Goal: Task Accomplishment & Management: Manage account settings

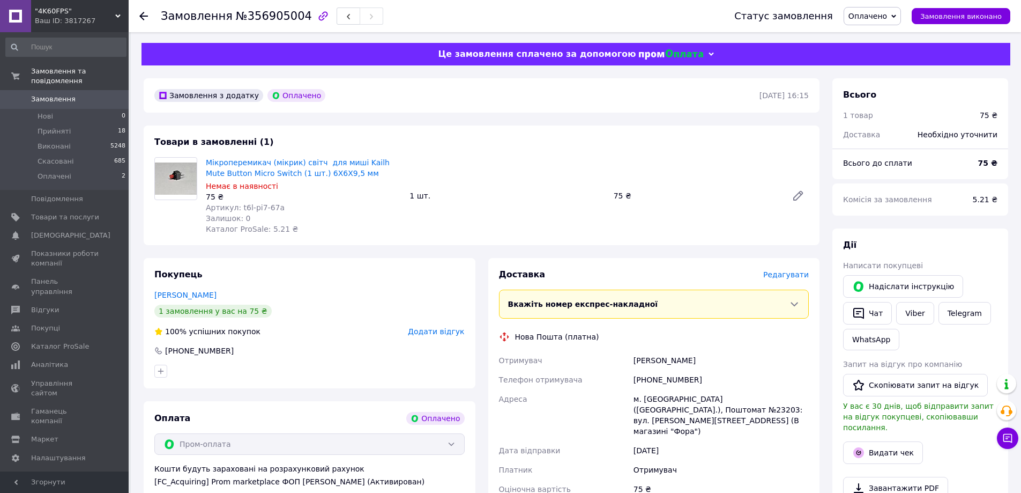
click at [272, 23] on div "Замовлення №356905004" at bounding box center [272, 16] width 222 height 18
click at [272, 23] on span "№356905004" at bounding box center [274, 16] width 76 height 13
copy span "356905004"
click at [193, 220] on div at bounding box center [175, 195] width 51 height 77
copy link "Мікроперемикач (мікрик) світч для миші Kailh Mute Button Micro Switch (1 шт.) 6…"
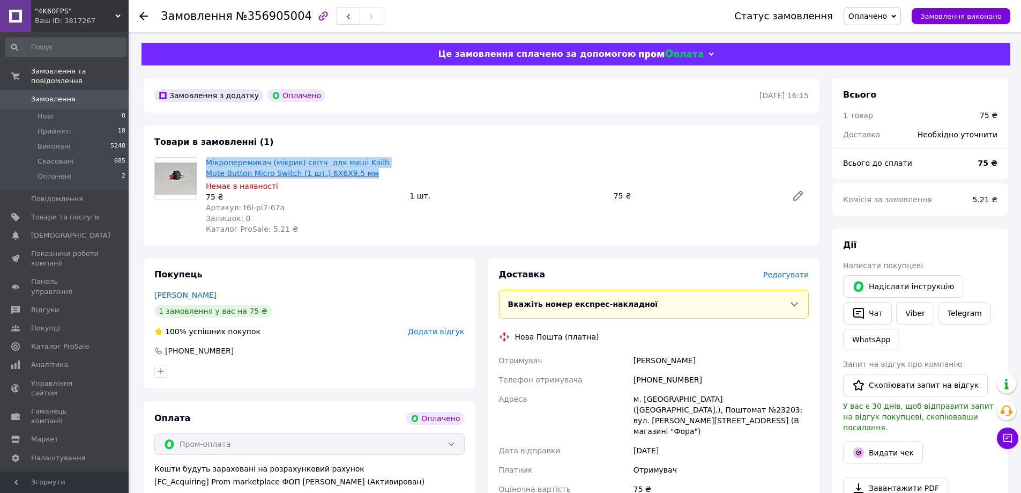
drag, startPoint x: 349, startPoint y: 172, endPoint x: 207, endPoint y: 161, distance: 143.0
click at [207, 161] on span "Мікроперемикач (мікрик) світч для миші Kailh Mute Button Micro Switch (1 шт.) 6…" at bounding box center [303, 167] width 195 height 21
click at [989, 161] on b "75 ₴" at bounding box center [987, 163] width 19 height 9
click at [989, 163] on b "75 ₴" at bounding box center [987, 163] width 19 height 9
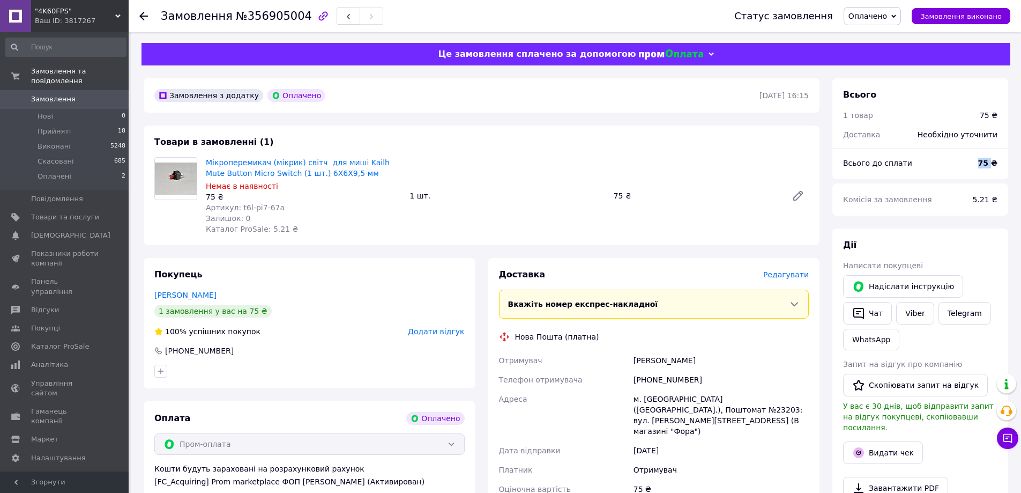
click at [989, 163] on b "75 ₴" at bounding box center [987, 163] width 19 height 9
copy b "75"
drag, startPoint x: 651, startPoint y: 436, endPoint x: 658, endPoint y: 400, distance: 37.1
click at [651, 441] on div "12.08.2025" at bounding box center [721, 450] width 180 height 19
click at [670, 358] on div "Кривопуст Влада" at bounding box center [721, 359] width 180 height 19
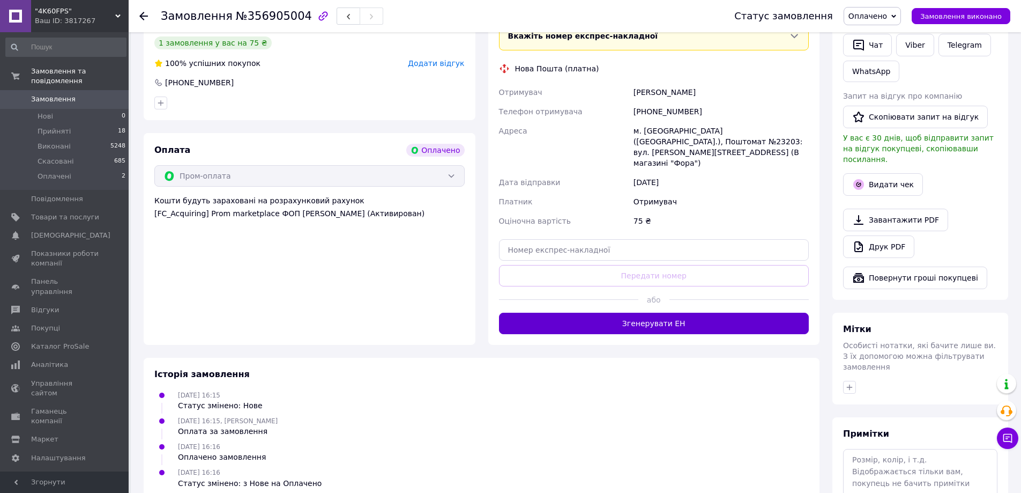
click at [674, 312] on button "Згенерувати ЕН" at bounding box center [654, 322] width 310 height 21
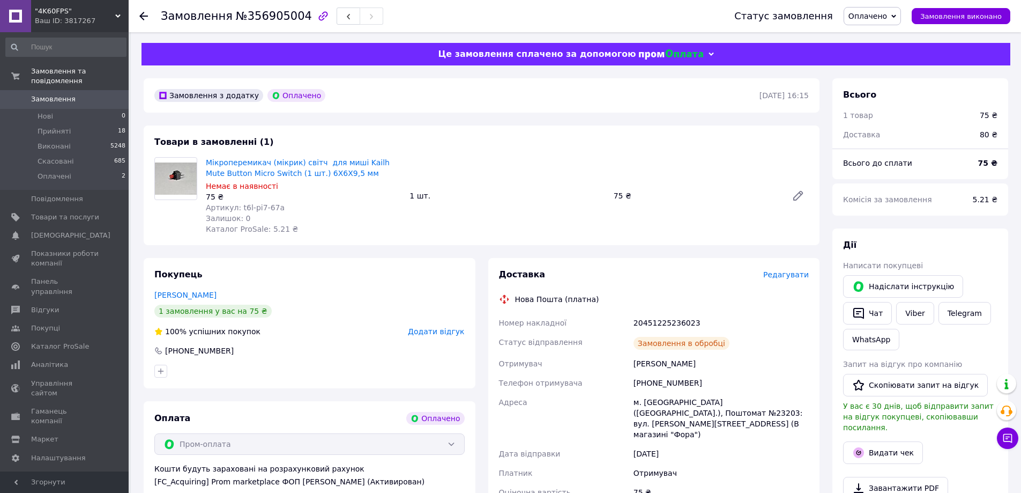
click at [667, 320] on body ""4K60FPS" Ваш ID: 3817267 Сайт "4K60FPS" Кабінет покупця Перевірити стан систем…" at bounding box center [510, 420] width 1021 height 840
click at [667, 320] on div "20451225236023" at bounding box center [721, 322] width 180 height 19
copy div "20451225236023"
click at [919, 308] on link "Viber" at bounding box center [915, 313] width 38 height 23
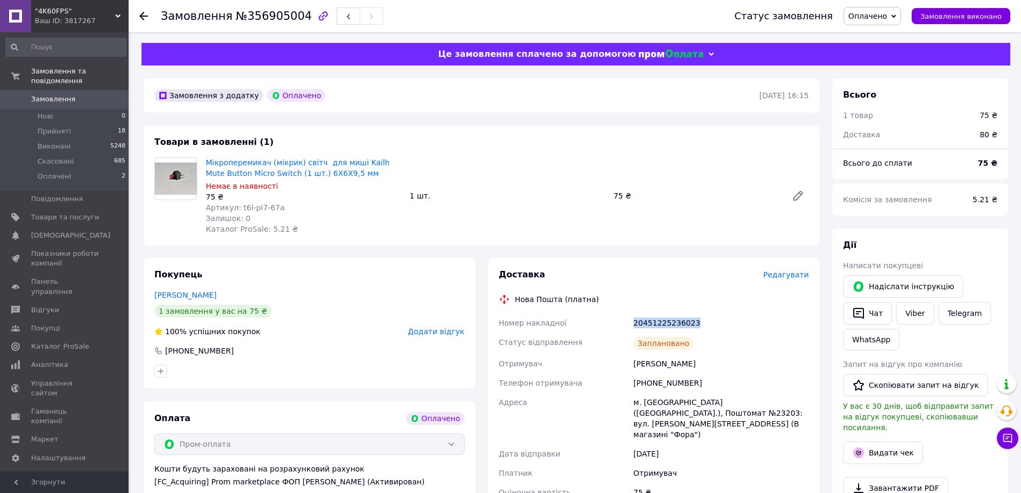
click at [887, 17] on span "Оплачено" at bounding box center [867, 16] width 39 height 9
click at [889, 33] on li "Прийнято" at bounding box center [872, 37] width 56 height 16
copy span "t6l-pi7-67a"
drag, startPoint x: 278, startPoint y: 205, endPoint x: 238, endPoint y: 207, distance: 40.3
click at [238, 207] on div "Артикул: t6l-pi7-67a" at bounding box center [303, 207] width 195 height 11
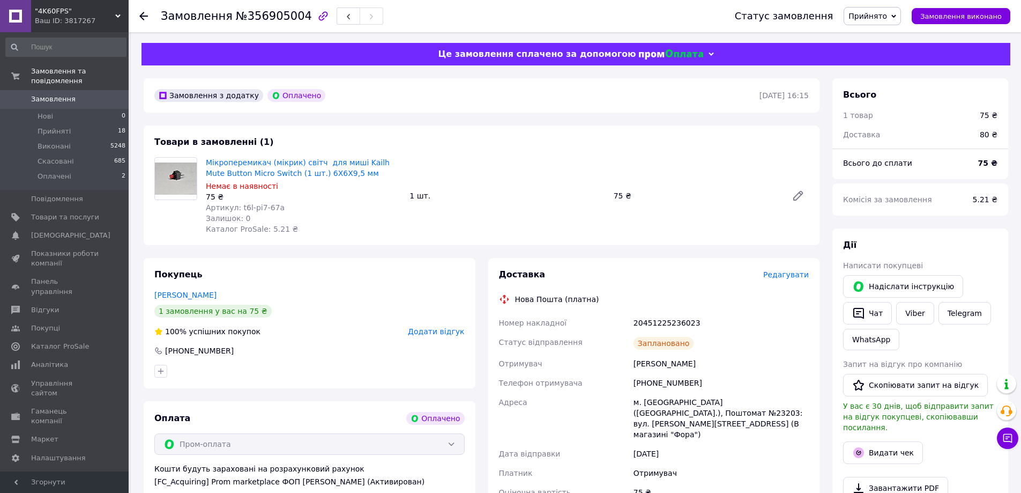
click at [986, 166] on b "75 ₴" at bounding box center [987, 163] width 19 height 9
copy b "75"
click at [653, 322] on div "20451225236023" at bounding box center [721, 322] width 180 height 19
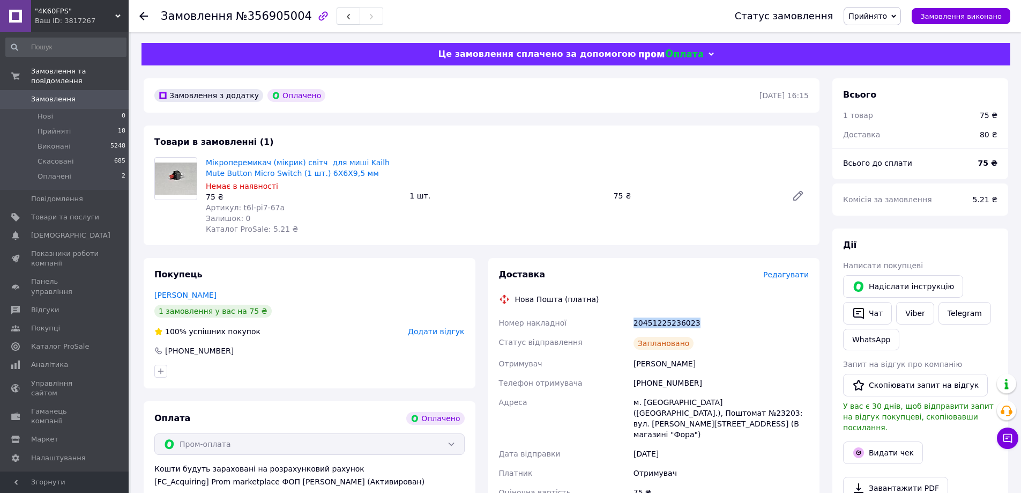
copy div "20451225236023"
copy div "0991506593"
drag, startPoint x: 696, startPoint y: 382, endPoint x: 647, endPoint y: 389, distance: 49.2
click at [647, 389] on div "[PHONE_NUMBER]" at bounding box center [721, 382] width 180 height 19
click at [644, 364] on div "Кривопуст Влада" at bounding box center [721, 363] width 180 height 19
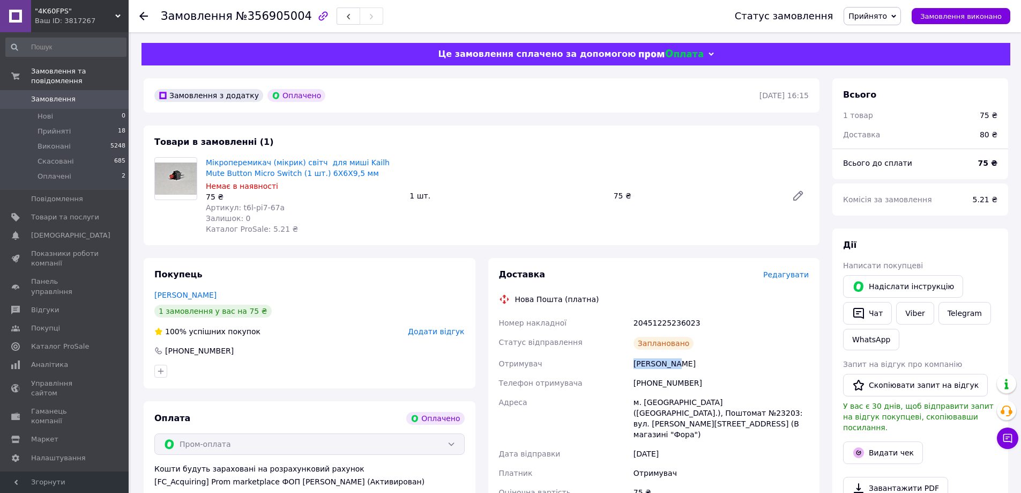
click at [644, 364] on div "Кривопуст Влада" at bounding box center [721, 363] width 180 height 19
click at [685, 358] on div "Кривопуст Влада" at bounding box center [721, 363] width 180 height 19
click at [683, 363] on div "Кривопуст Влада" at bounding box center [721, 363] width 180 height 19
copy div "Влада"
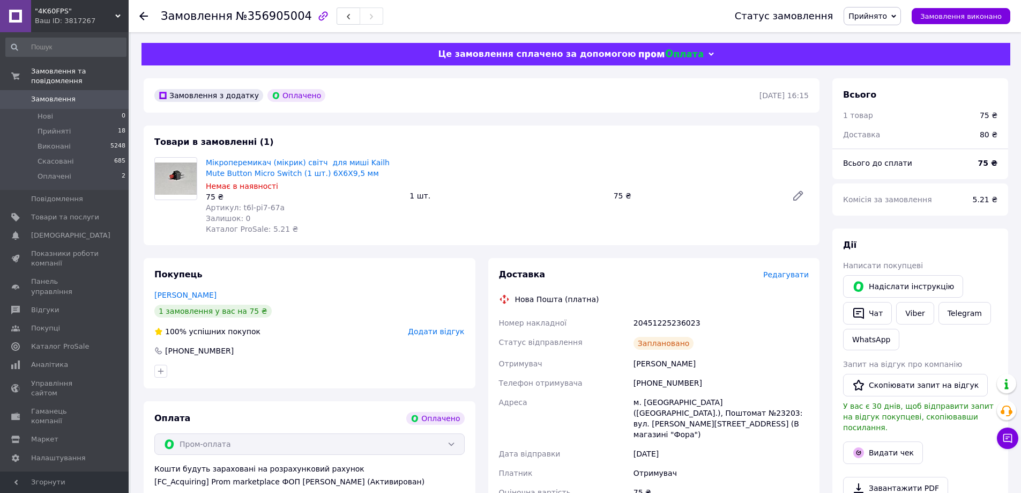
click at [654, 409] on div "м. [GEOGRAPHIC_DATA] ([GEOGRAPHIC_DATA].), Поштомат №23203: вул. [PERSON_NAME][…" at bounding box center [721, 417] width 180 height 51
click at [653, 407] on div "м. [GEOGRAPHIC_DATA] ([GEOGRAPHIC_DATA].), Поштомат №23203: вул. [PERSON_NAME][…" at bounding box center [721, 417] width 180 height 51
click at [653, 402] on div "м. [GEOGRAPHIC_DATA] ([GEOGRAPHIC_DATA].), Поштомат №23203: вул. [PERSON_NAME][…" at bounding box center [721, 417] width 180 height 51
click at [776, 398] on div "м. [GEOGRAPHIC_DATA] ([GEOGRAPHIC_DATA].), Поштомат №23203: вул. [PERSON_NAME][…" at bounding box center [721, 417] width 180 height 51
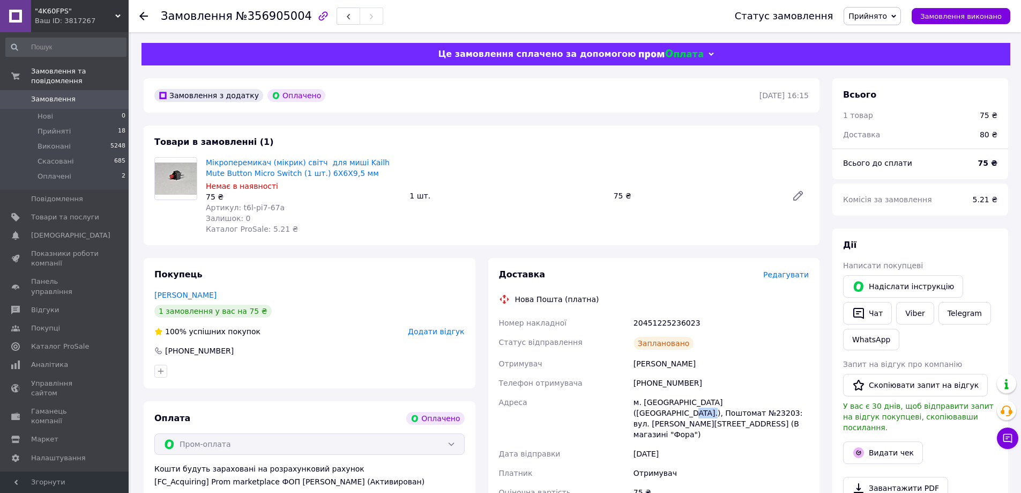
click at [776, 398] on div "м. [GEOGRAPHIC_DATA] ([GEOGRAPHIC_DATA].), Поштомат №23203: вул. [PERSON_NAME][…" at bounding box center [721, 417] width 180 height 51
copy div "23203"
click at [280, 22] on span "№356905004" at bounding box center [274, 16] width 76 height 13
click at [588, 444] on div "Дата відправки" at bounding box center [564, 453] width 135 height 19
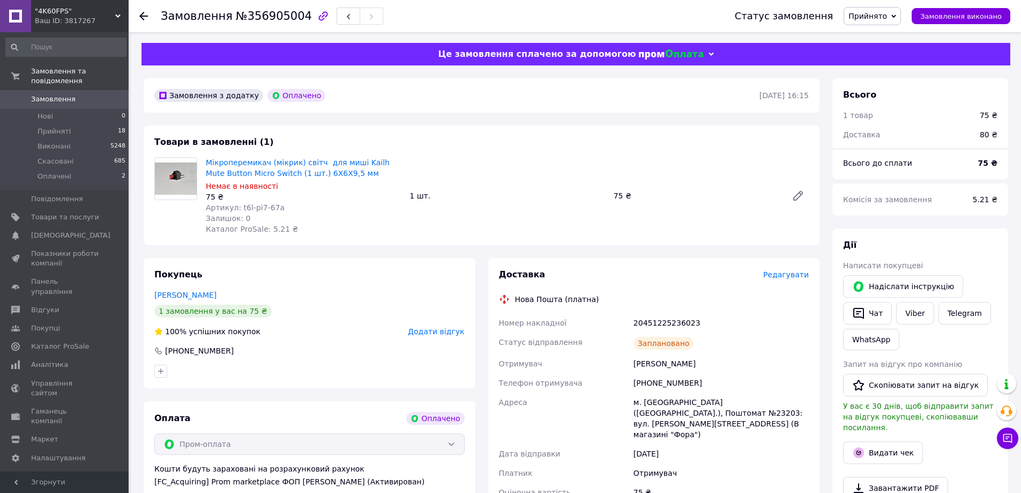
click at [664, 314] on div "20451225236023" at bounding box center [721, 322] width 180 height 19
click at [639, 463] on div "Отримувач" at bounding box center [721, 472] width 180 height 19
drag, startPoint x: 658, startPoint y: 383, endPoint x: 618, endPoint y: 383, distance: 39.7
click at [618, 383] on div "Номер накладної 20451225236023 Статус відправлення Заплановано Отримувач Кривоп…" at bounding box center [654, 417] width 315 height 208
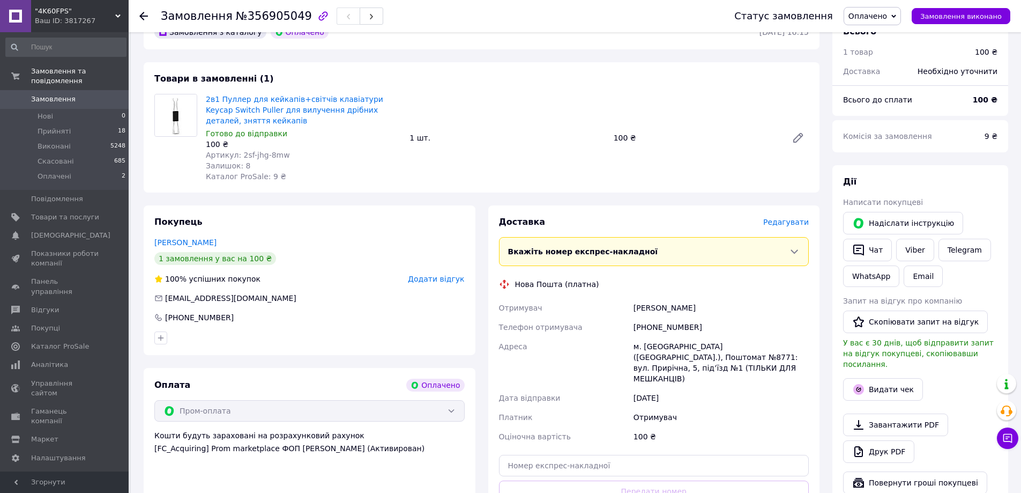
scroll to position [161, 0]
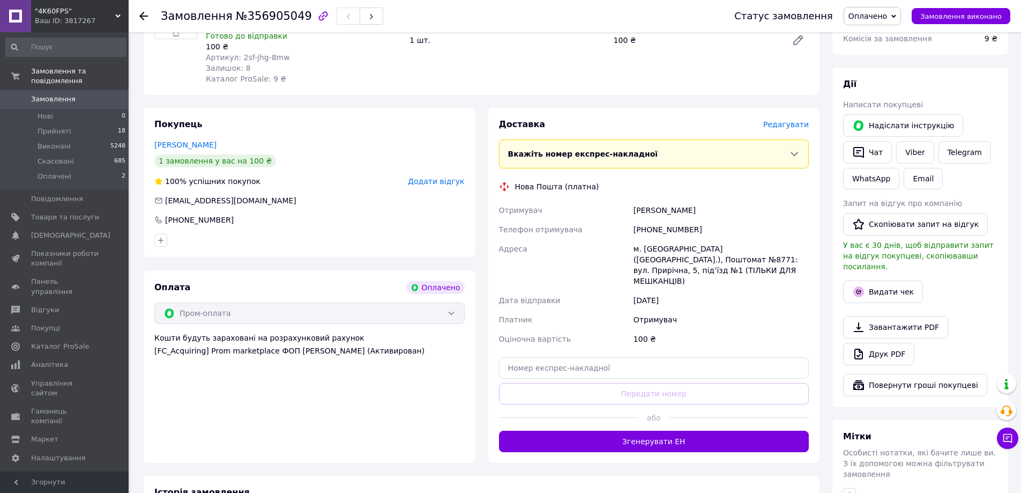
click at [649, 430] on button "Згенерувати ЕН" at bounding box center [654, 440] width 310 height 21
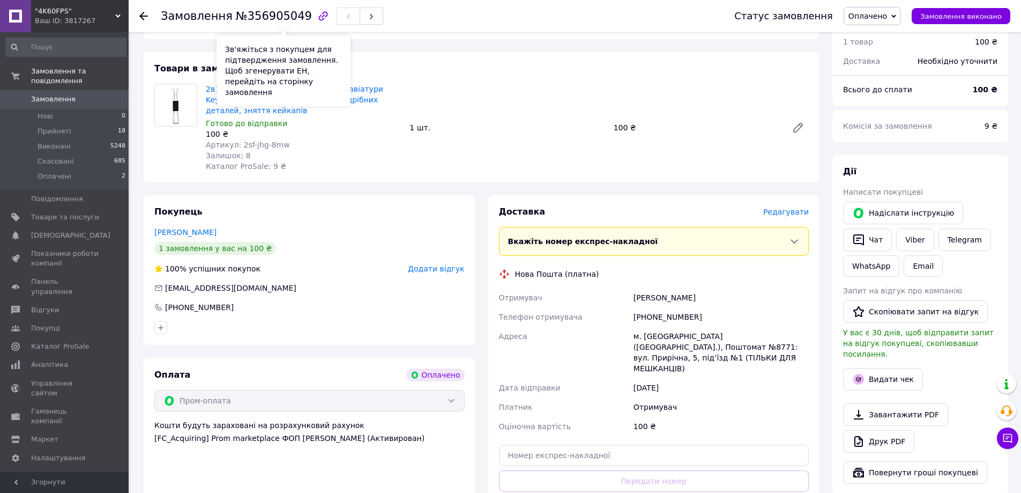
scroll to position [0, 0]
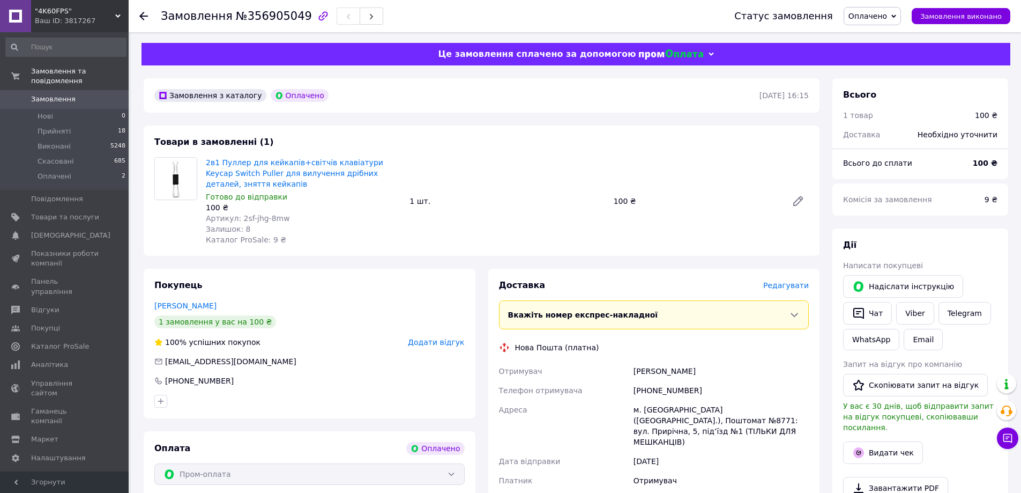
click at [275, 19] on span "№356905049" at bounding box center [274, 16] width 76 height 13
copy span "356905049"
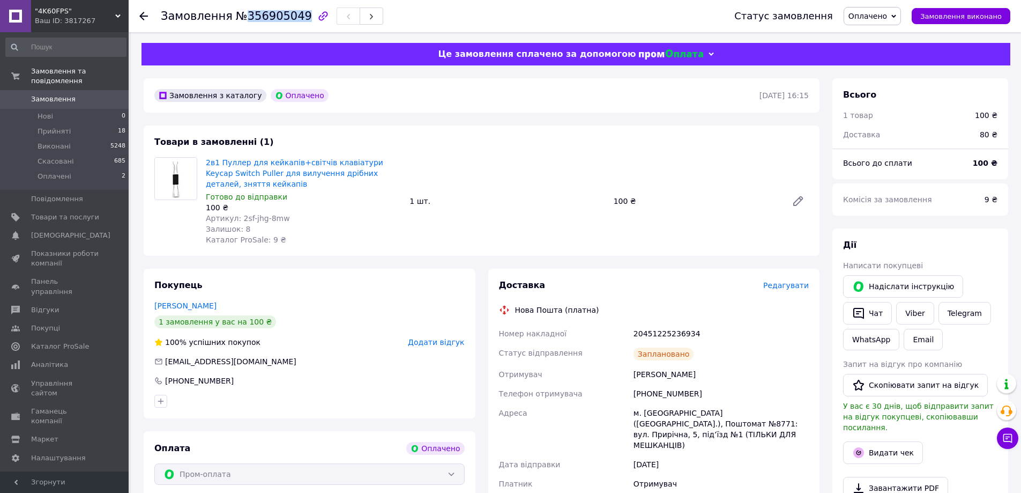
drag, startPoint x: 169, startPoint y: 232, endPoint x: 256, endPoint y: 186, distance: 98.3
click at [169, 232] on div at bounding box center [175, 201] width 51 height 88
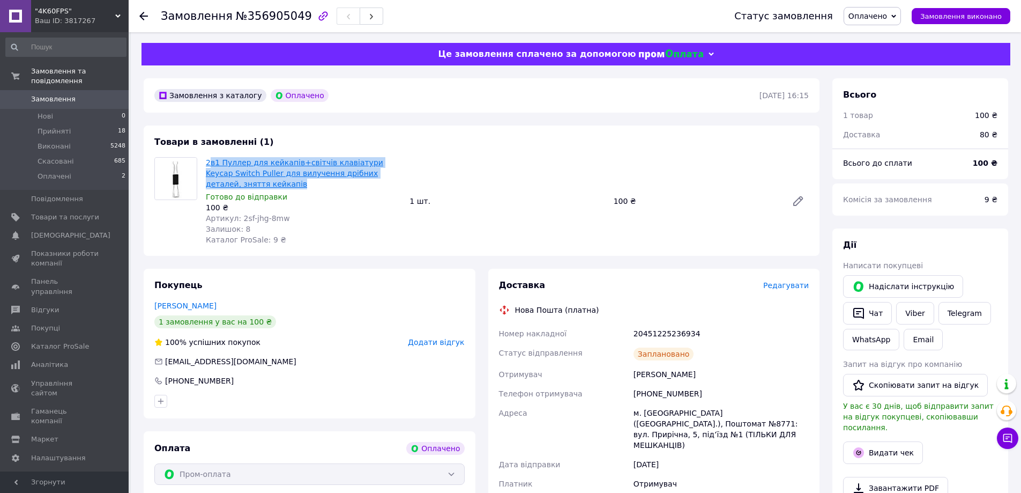
copy link "в1 Пуллер для кейкапів+світчів клавіатури Keycap Switch Puller для вилучення др…"
copy link "2в1 Пуллер для кейкапів+світчів клавіатури Keycap Switch Puller для вилучення д…"
drag, startPoint x: 249, startPoint y: 185, endPoint x: 206, endPoint y: 165, distance: 47.5
click at [206, 165] on span "2в1 Пуллер для кейкапів+світчів клавіатури Keycap Switch Puller для вилучення д…" at bounding box center [303, 173] width 195 height 32
click at [981, 166] on b "100 ₴" at bounding box center [985, 163] width 25 height 9
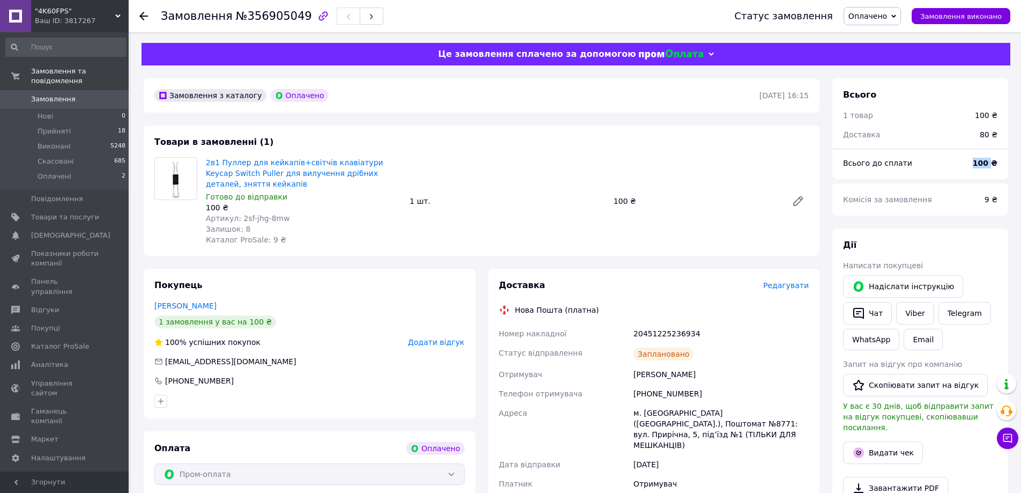
click at [981, 166] on b "100 ₴" at bounding box center [985, 163] width 25 height 9
copy b "100"
drag, startPoint x: 618, startPoint y: 444, endPoint x: 635, endPoint y: 391, distance: 54.9
click at [618, 454] on div "Дата відправки" at bounding box center [564, 463] width 135 height 19
click at [660, 331] on div "20451225236934" at bounding box center [721, 333] width 180 height 19
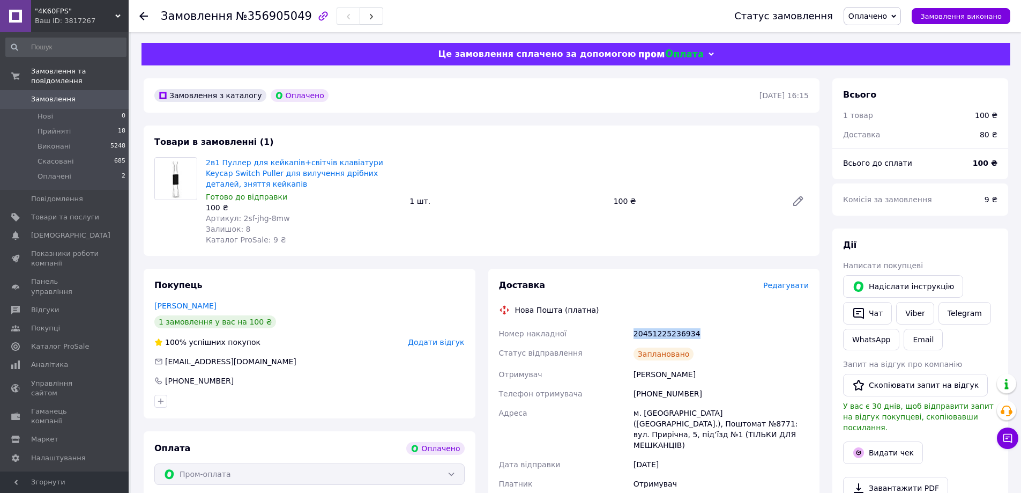
click at [660, 331] on div "20451225236934" at bounding box center [721, 333] width 180 height 19
copy div "20451225236934"
click at [914, 318] on link "Viber" at bounding box center [915, 313] width 38 height 23
drag, startPoint x: 883, startPoint y: 19, endPoint x: 881, endPoint y: 27, distance: 7.8
click at [883, 19] on span "Оплачено" at bounding box center [867, 16] width 39 height 9
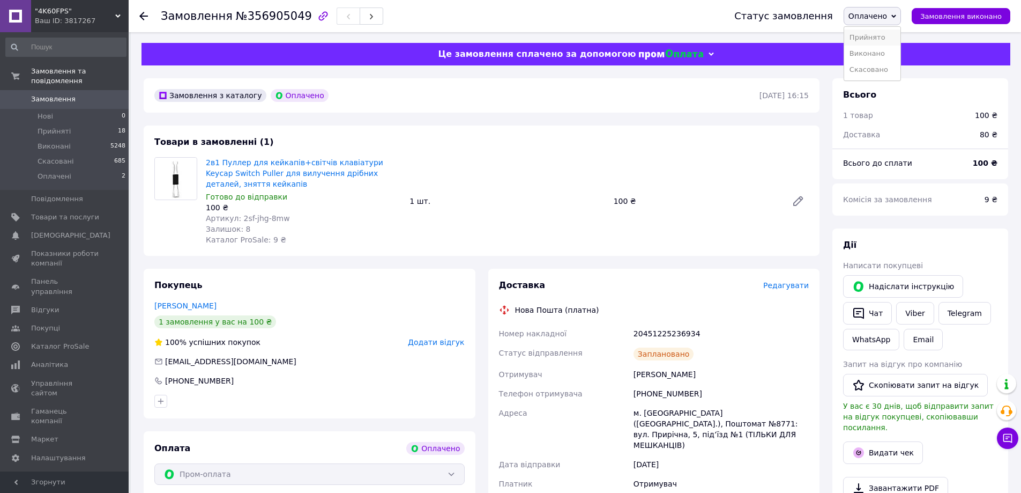
click at [881, 33] on li "Прийнято" at bounding box center [872, 37] width 56 height 16
copy span "2sf-jhg-8mw"
drag, startPoint x: 288, startPoint y: 218, endPoint x: 238, endPoint y: 220, distance: 49.9
click at [238, 220] on div "Артикул: 2sf-jhg-8mw" at bounding box center [303, 218] width 195 height 11
click at [668, 334] on div "20451225236934" at bounding box center [721, 333] width 180 height 19
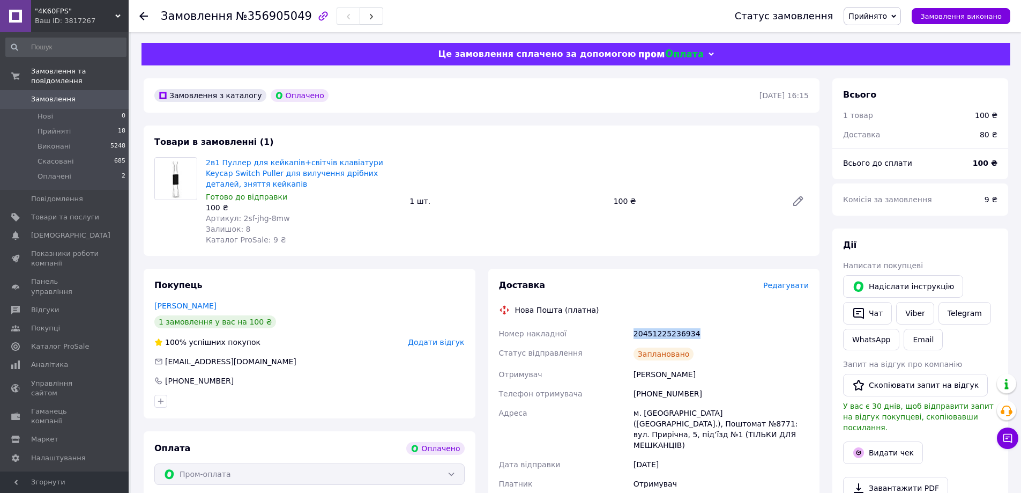
click at [668, 334] on div "20451225236934" at bounding box center [721, 333] width 180 height 19
copy div "20451225236934"
drag, startPoint x: 674, startPoint y: 392, endPoint x: 643, endPoint y: 391, distance: 31.1
click at [643, 391] on div "Номер накладної 20451225236934 Статус відправлення Заплановано Отримувач Загоро…" at bounding box center [654, 428] width 315 height 208
click at [656, 394] on div "[PHONE_NUMBER]" at bounding box center [721, 393] width 180 height 19
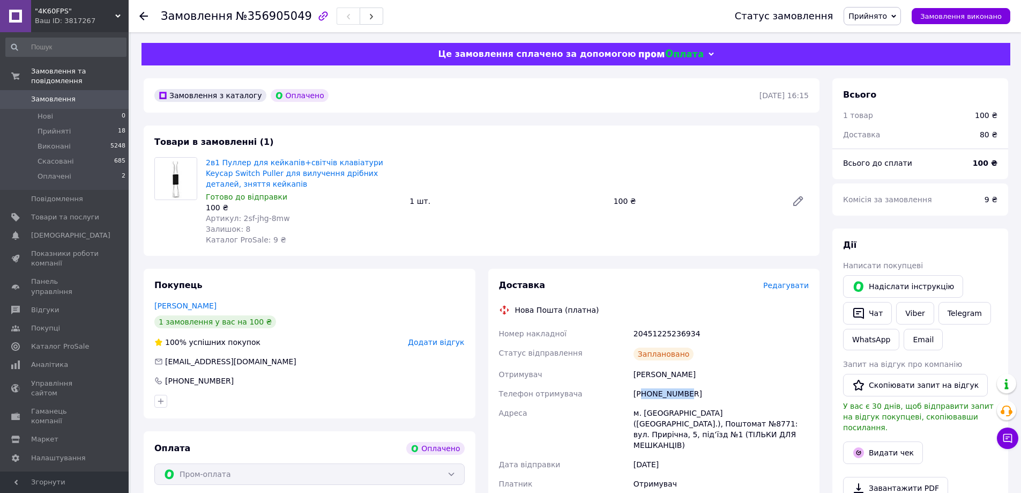
drag, startPoint x: 685, startPoint y: 392, endPoint x: 641, endPoint y: 398, distance: 44.3
click at [641, 398] on div "[PHONE_NUMBER]" at bounding box center [721, 393] width 180 height 19
copy div "0683406432"
drag, startPoint x: 700, startPoint y: 395, endPoint x: 646, endPoint y: 395, distance: 54.1
click at [646, 395] on div "[PHONE_NUMBER]" at bounding box center [721, 393] width 180 height 19
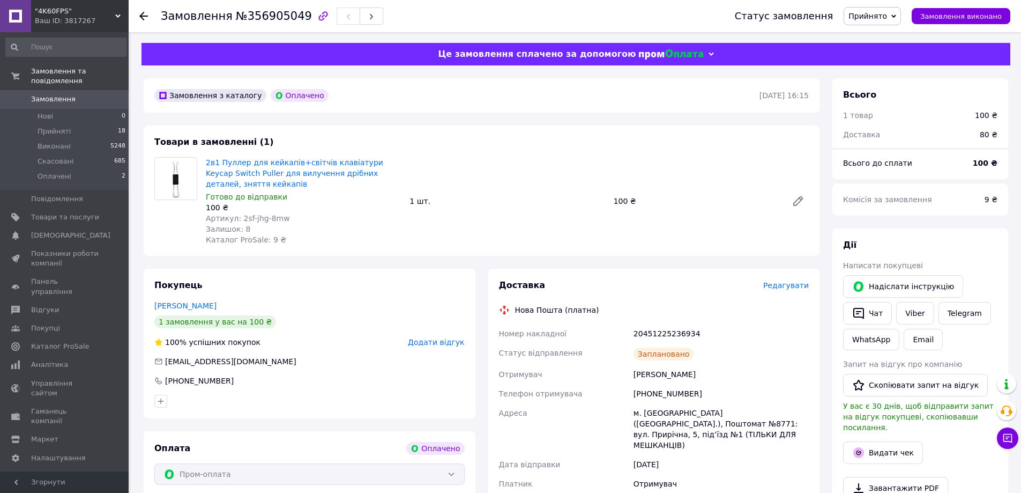
click at [653, 377] on div "Загоровський Дмитро" at bounding box center [721, 373] width 180 height 19
copy div "Загоровський"
click at [693, 369] on div "Загоровський Дмитро" at bounding box center [721, 373] width 180 height 19
drag, startPoint x: 693, startPoint y: 369, endPoint x: 692, endPoint y: 352, distance: 17.2
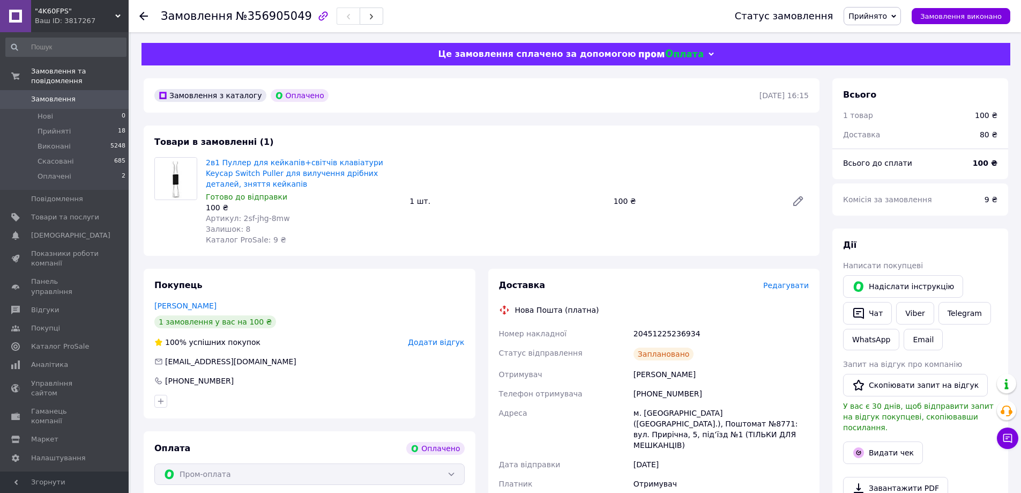
click at [694, 369] on div "Загоровський Дмитро" at bounding box center [721, 373] width 180 height 19
copy div "Дмитро"
click at [650, 415] on div "м. Київ (Київська обл.), Поштомат №8771: вул. Прирічна, 5, під’їзд №1 (ТІЛЬКИ Д…" at bounding box center [721, 428] width 180 height 51
click at [758, 412] on div "м. Київ (Київська обл.), Поштомат №8771: вул. Прирічна, 5, під’їзд №1 (ТІЛЬКИ Д…" at bounding box center [721, 428] width 180 height 51
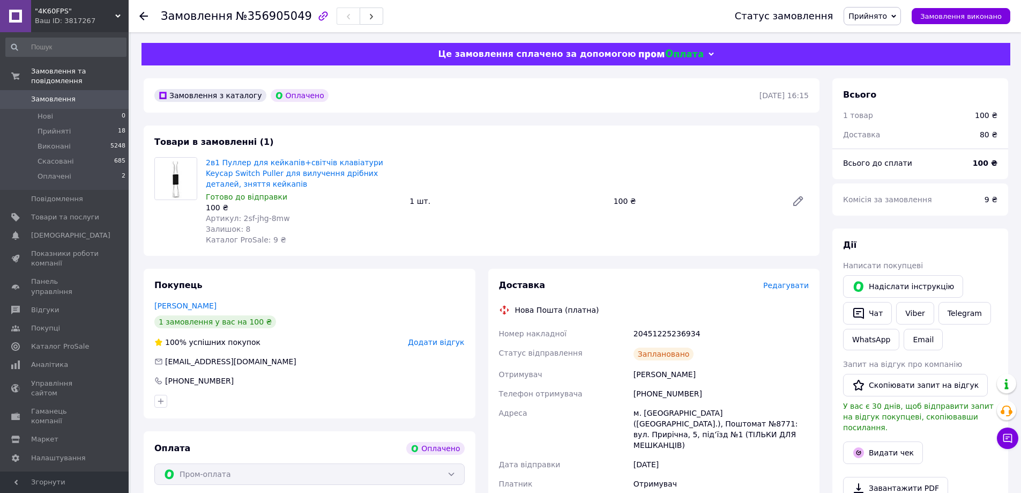
click at [771, 413] on div "м. Київ (Київська обл.), Поштомат №8771: вул. Прирічна, 5, під’їзд №1 (ТІЛЬКИ Д…" at bounding box center [721, 428] width 180 height 51
click at [280, 24] on div "Замовлення №356905049" at bounding box center [272, 16] width 222 height 18
click at [279, 17] on span "№356905049" at bounding box center [274, 16] width 76 height 13
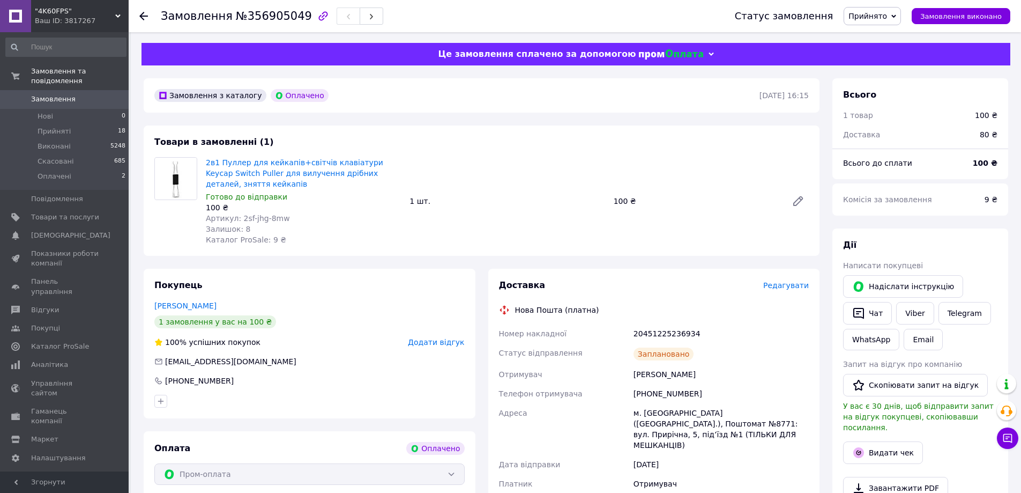
click at [613, 474] on div "Платник" at bounding box center [564, 483] width 135 height 19
click at [673, 336] on div "20451225236934" at bounding box center [721, 333] width 180 height 19
click at [623, 420] on div "Адреса" at bounding box center [564, 428] width 135 height 51
drag, startPoint x: 708, startPoint y: 385, endPoint x: 620, endPoint y: 384, distance: 89.0
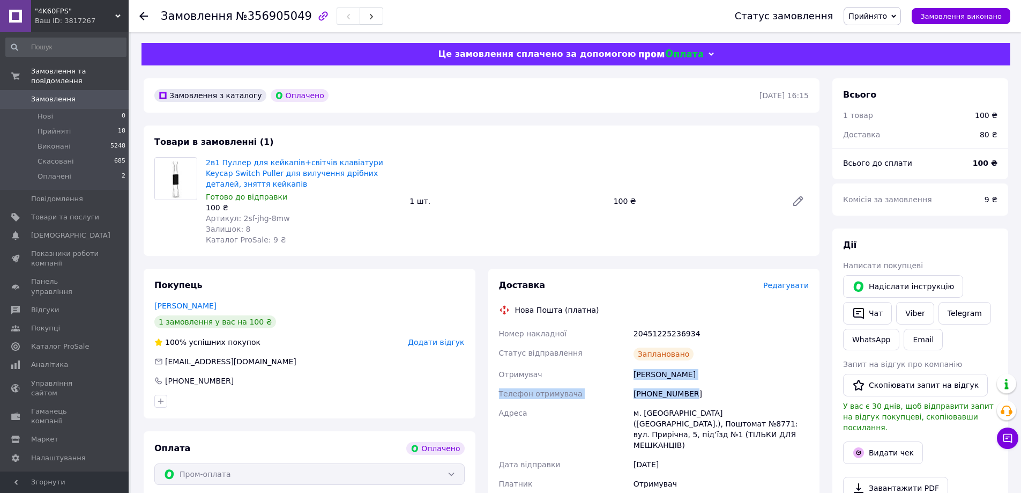
click at [620, 384] on div "Номер накладної 20451225236934 Статус відправлення Заплановано Отримувач Загоро…" at bounding box center [654, 428] width 315 height 208
